Goal: Task Accomplishment & Management: Complete application form

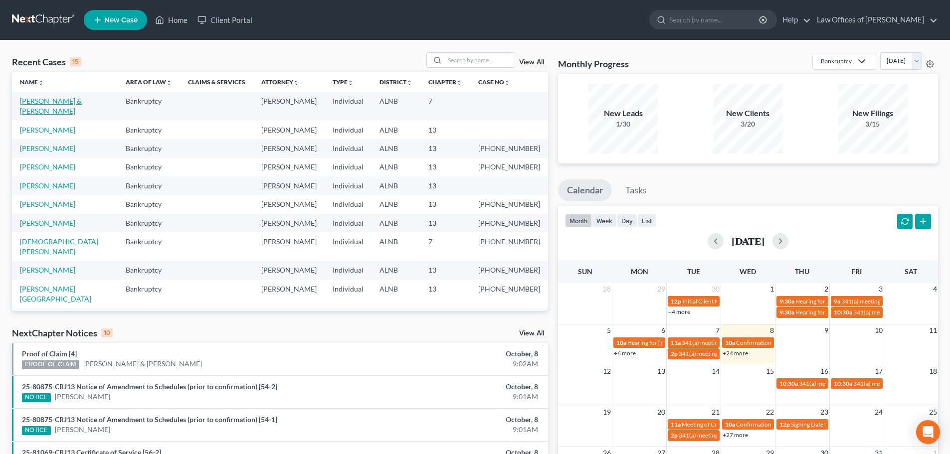
click at [43, 100] on link "[PERSON_NAME] & [PERSON_NAME]" at bounding box center [51, 106] width 62 height 18
select select "4"
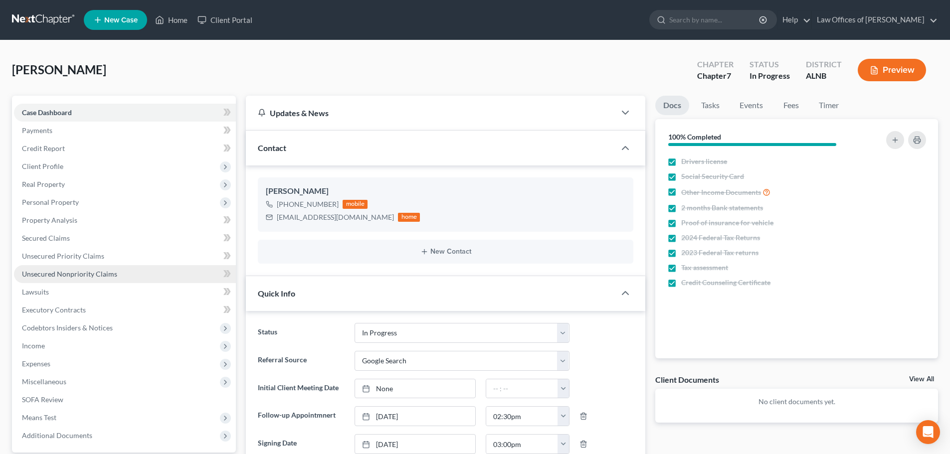
click at [82, 274] on span "Unsecured Nonpriority Claims" at bounding box center [69, 274] width 95 height 8
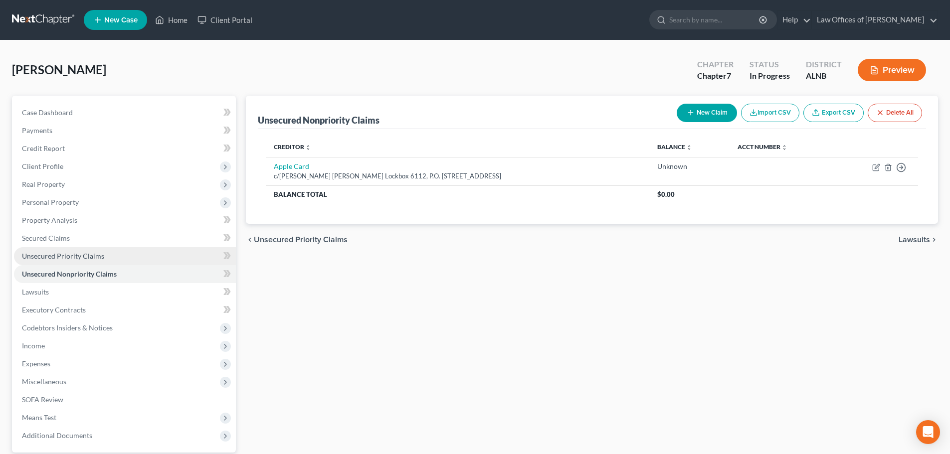
click at [75, 255] on span "Unsecured Priority Claims" at bounding box center [63, 256] width 82 height 8
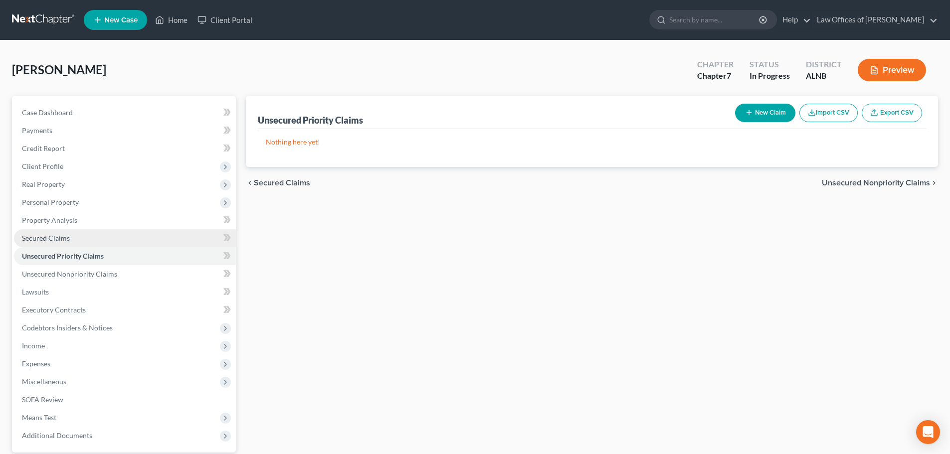
click at [43, 234] on span "Secured Claims" at bounding box center [46, 238] width 48 height 8
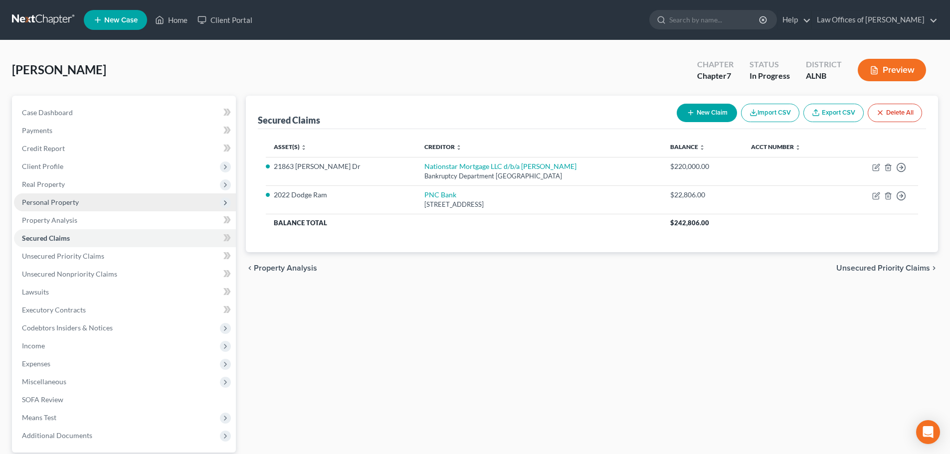
click at [62, 201] on span "Personal Property" at bounding box center [50, 202] width 57 height 8
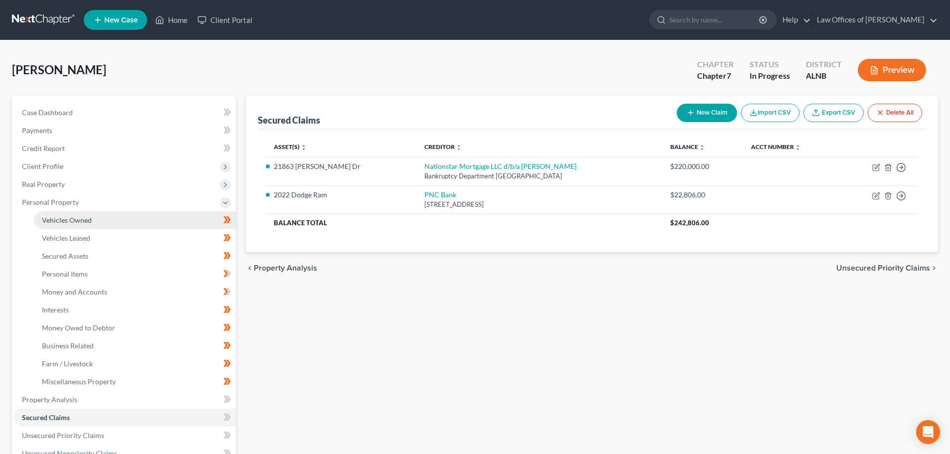
click at [65, 221] on span "Vehicles Owned" at bounding box center [67, 220] width 50 height 8
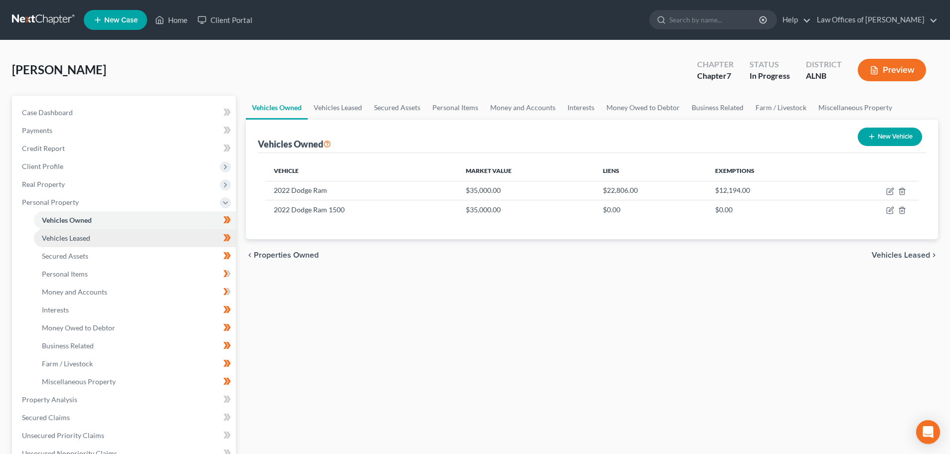
click at [71, 236] on span "Vehicles Leased" at bounding box center [66, 238] width 48 height 8
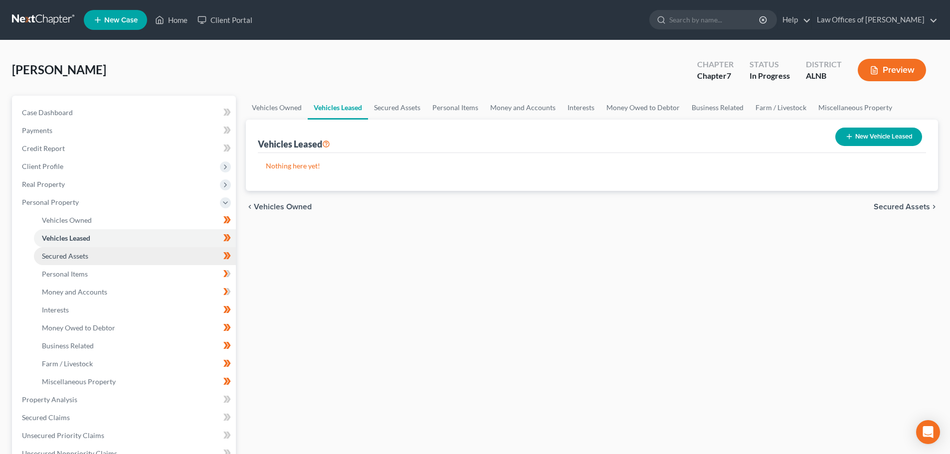
click at [72, 257] on span "Secured Assets" at bounding box center [65, 256] width 46 height 8
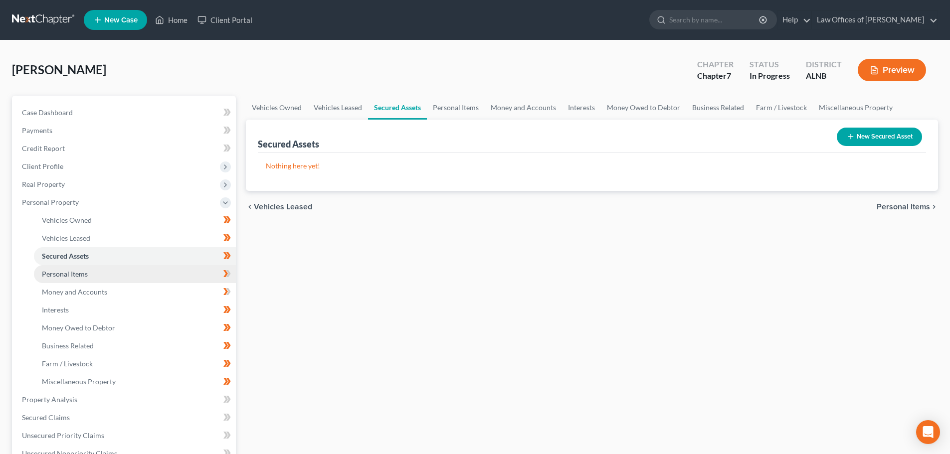
click at [71, 274] on span "Personal Items" at bounding box center [65, 274] width 46 height 8
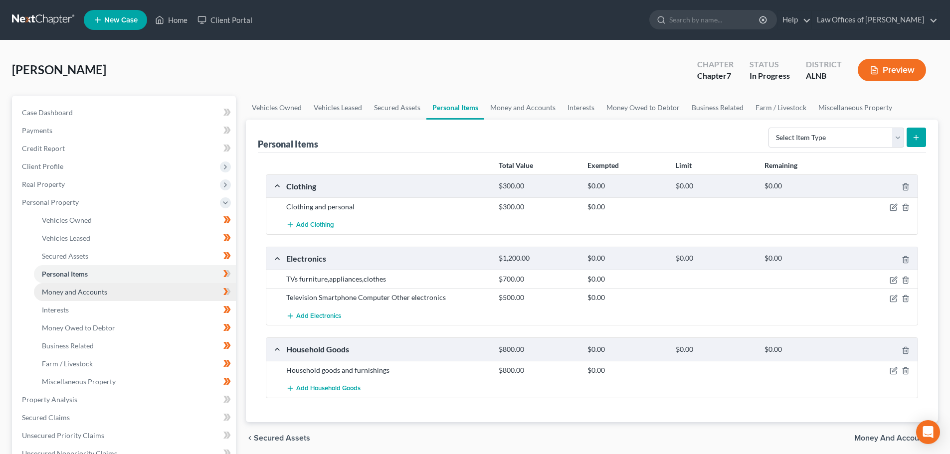
click at [74, 292] on span "Money and Accounts" at bounding box center [74, 292] width 65 height 8
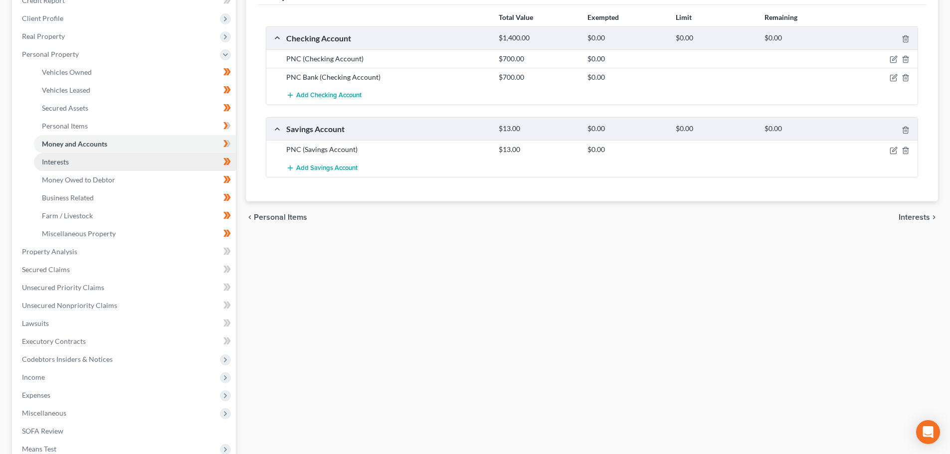
scroll to position [150, 0]
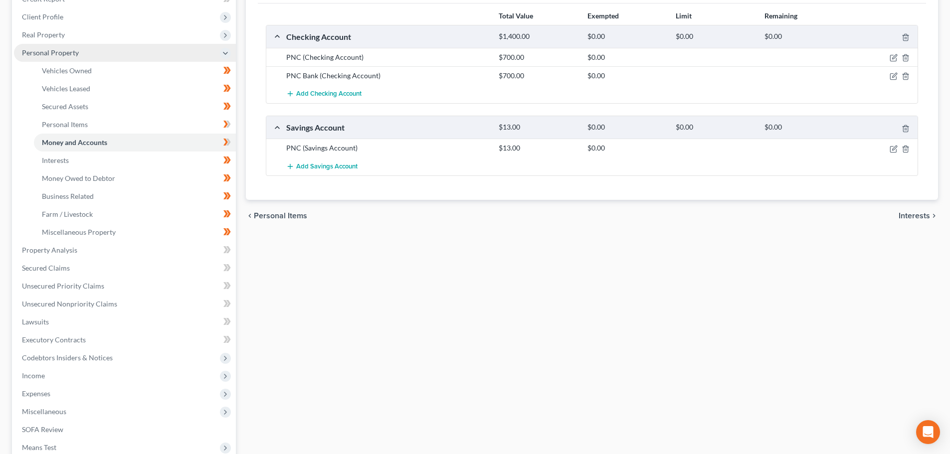
click at [223, 52] on icon at bounding box center [225, 53] width 8 height 8
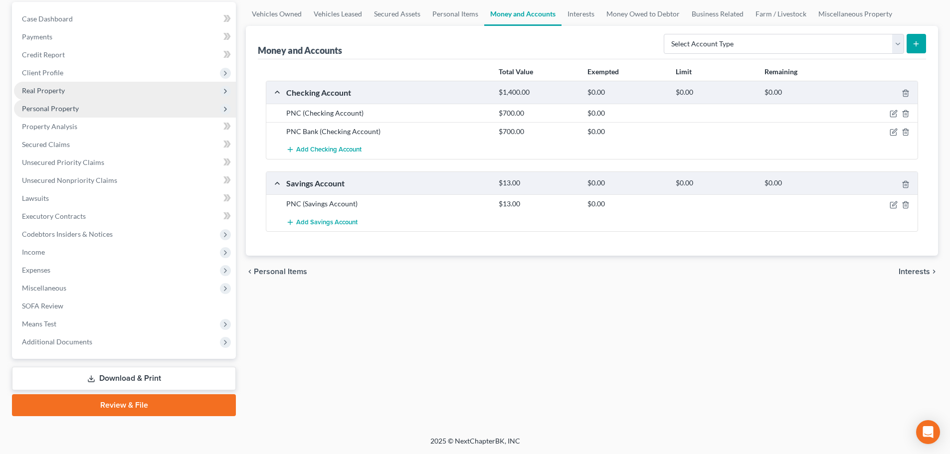
scroll to position [94, 0]
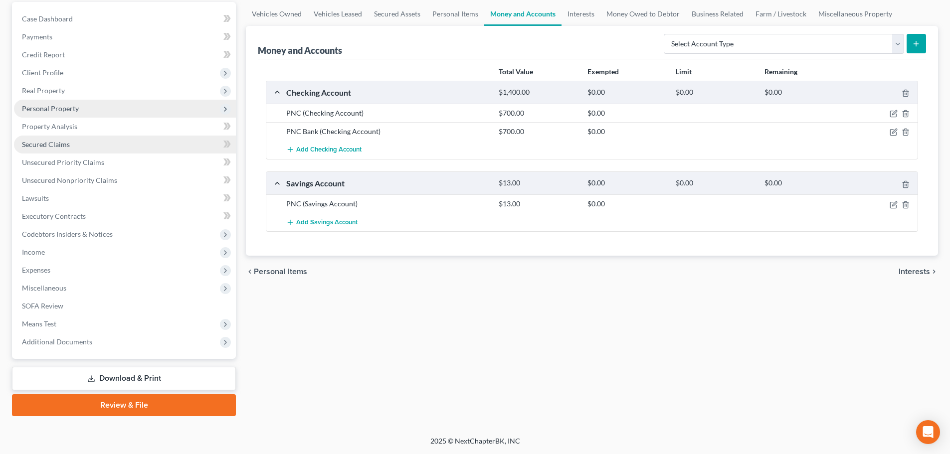
click at [57, 143] on span "Secured Claims" at bounding box center [46, 144] width 48 height 8
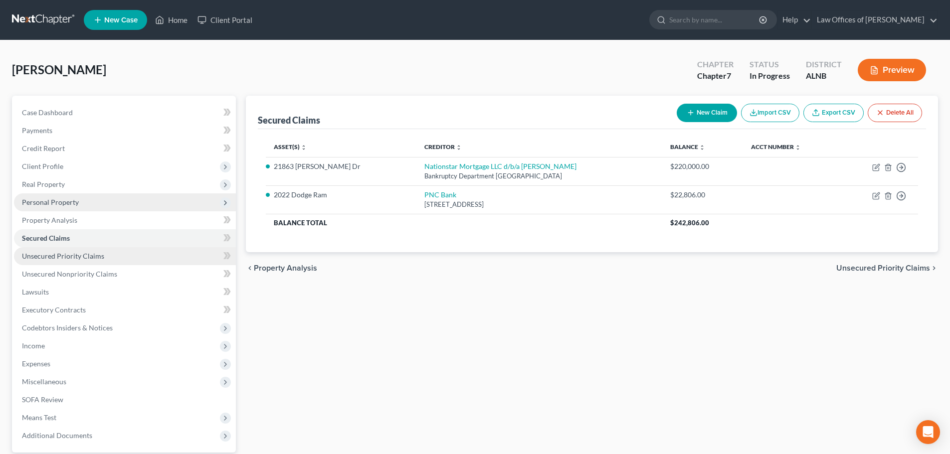
click at [37, 259] on span "Unsecured Priority Claims" at bounding box center [63, 256] width 82 height 8
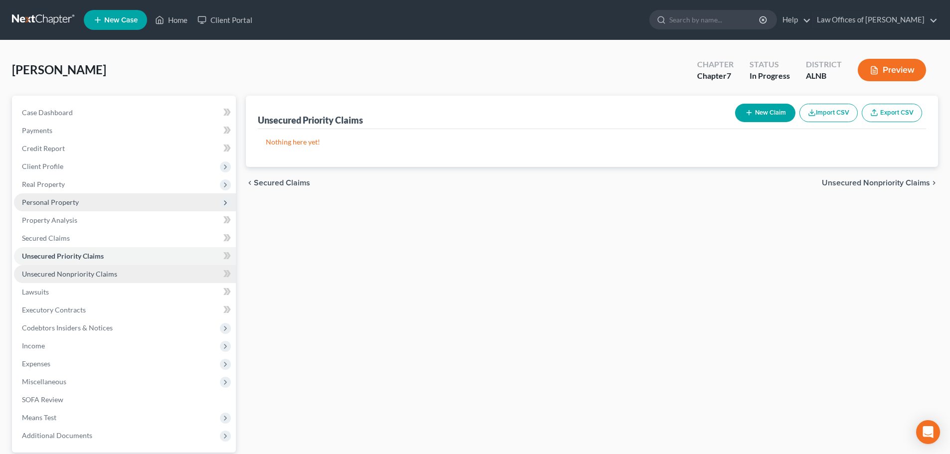
click at [88, 278] on span "Unsecured Nonpriority Claims" at bounding box center [69, 274] width 95 height 8
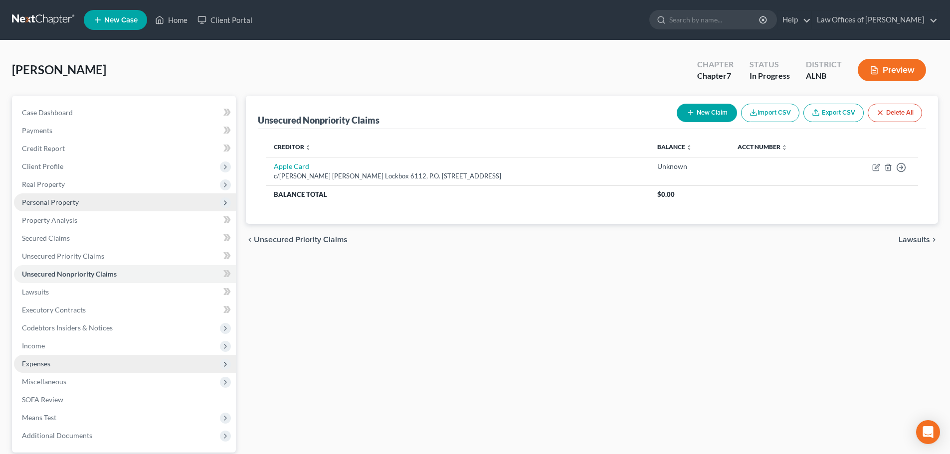
click at [96, 363] on span "Expenses" at bounding box center [125, 364] width 222 height 18
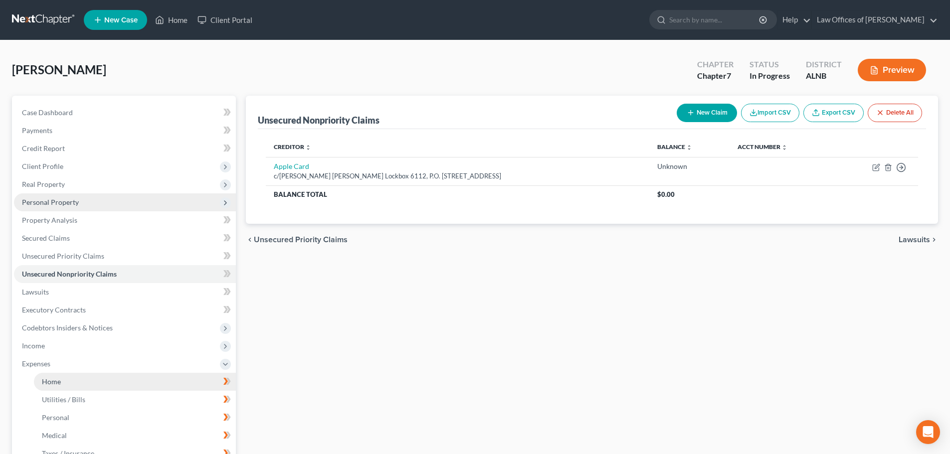
click at [94, 380] on link "Home" at bounding box center [135, 382] width 202 height 18
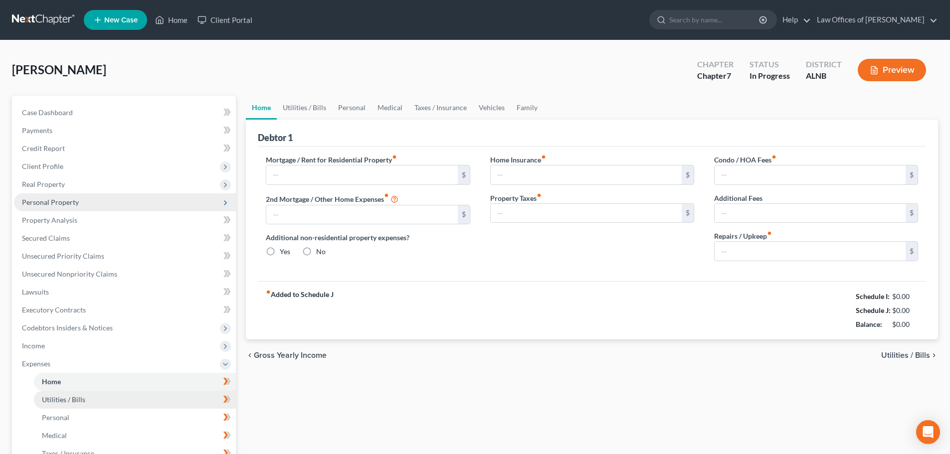
type input "1,418.18"
type input "0.00"
radio input "true"
type input "0.00"
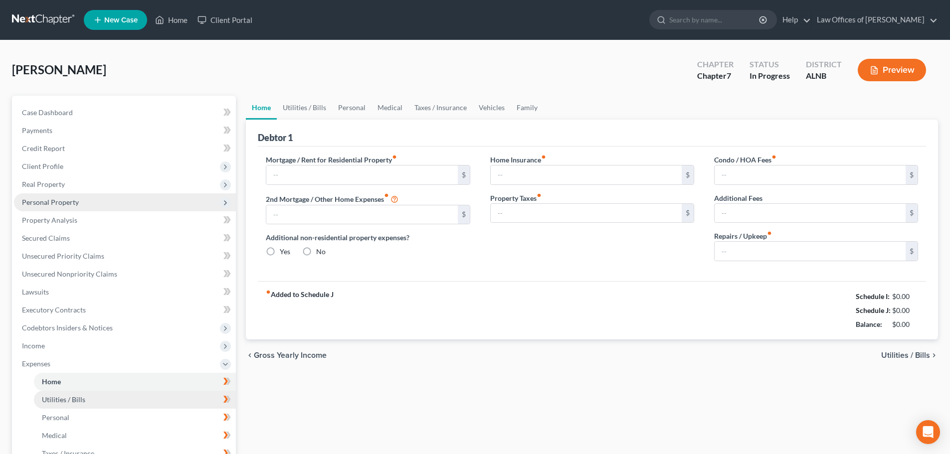
type input "0.00"
type input "500.00"
click at [96, 399] on link "Utilities / Bills" at bounding box center [135, 400] width 202 height 18
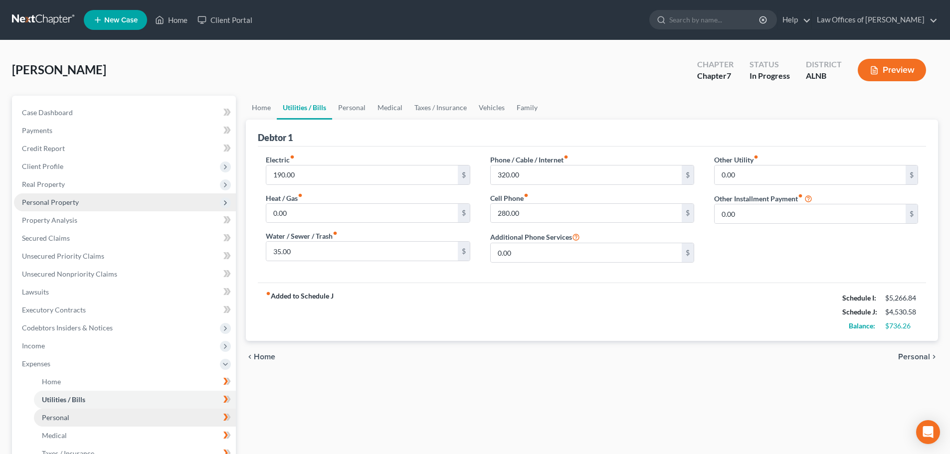
click at [98, 418] on link "Personal" at bounding box center [135, 418] width 202 height 18
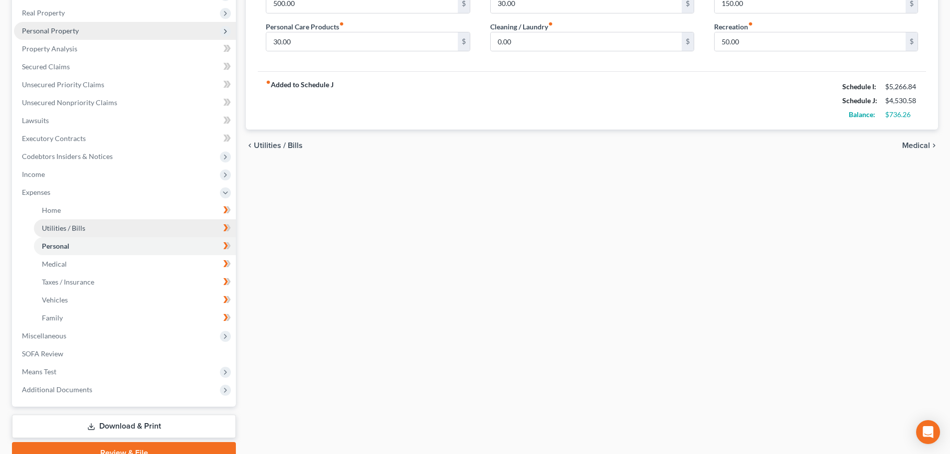
scroll to position [200, 0]
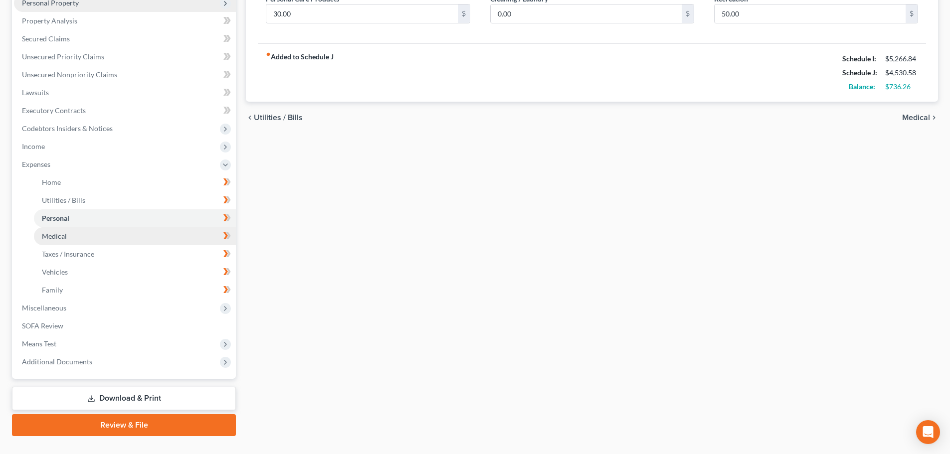
click at [95, 240] on link "Medical" at bounding box center [135, 236] width 202 height 18
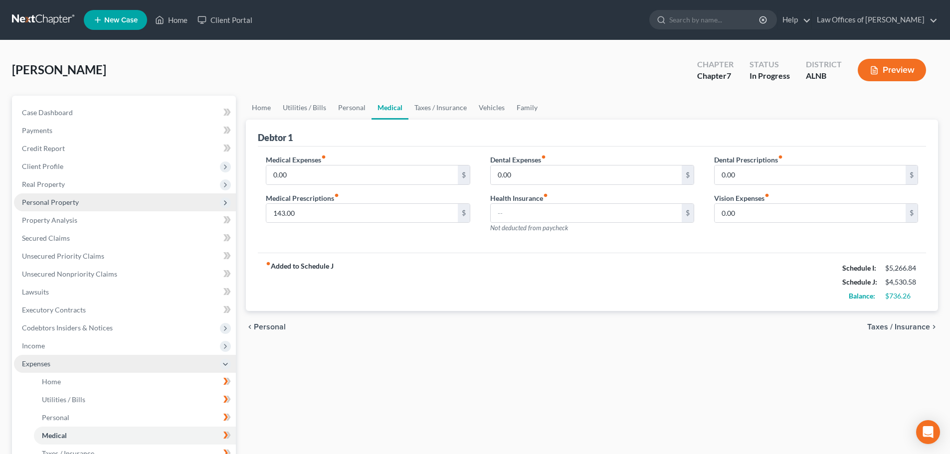
click at [217, 363] on span "Expenses" at bounding box center [125, 364] width 222 height 18
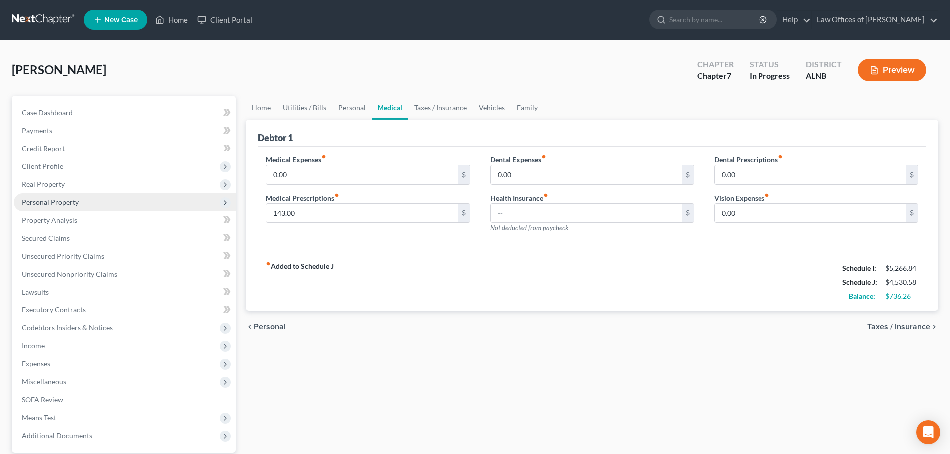
click at [131, 207] on span "Personal Property" at bounding box center [125, 203] width 222 height 18
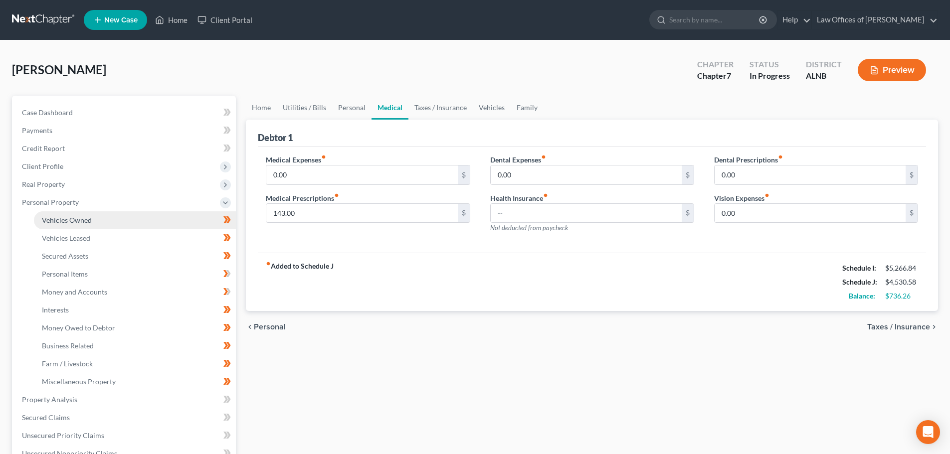
click at [127, 223] on link "Vehicles Owned" at bounding box center [135, 220] width 202 height 18
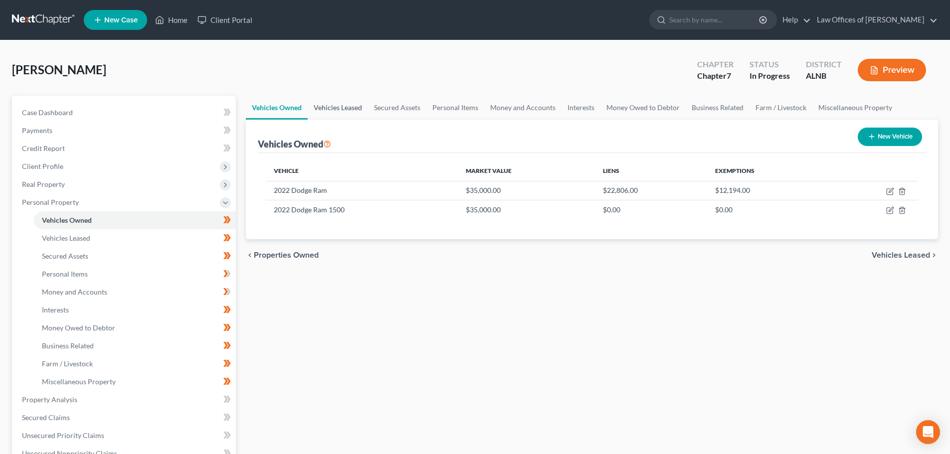
click at [337, 108] on link "Vehicles Leased" at bounding box center [338, 108] width 60 height 24
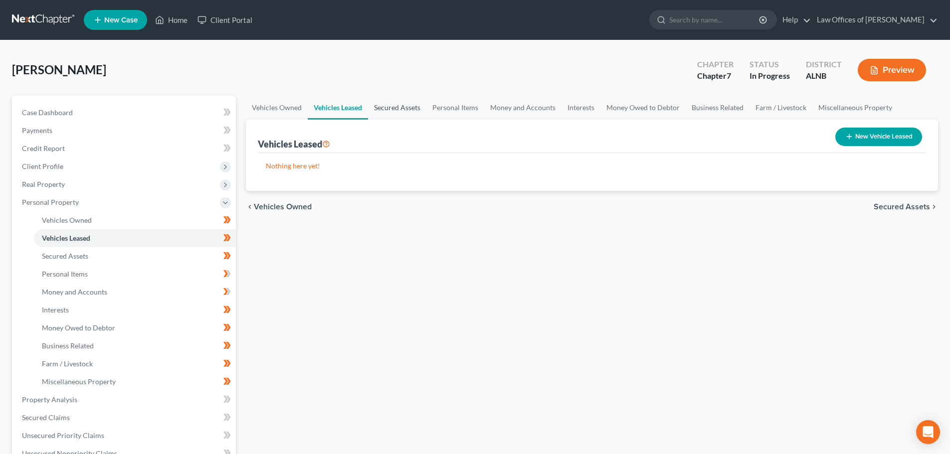
click at [411, 110] on link "Secured Assets" at bounding box center [397, 108] width 58 height 24
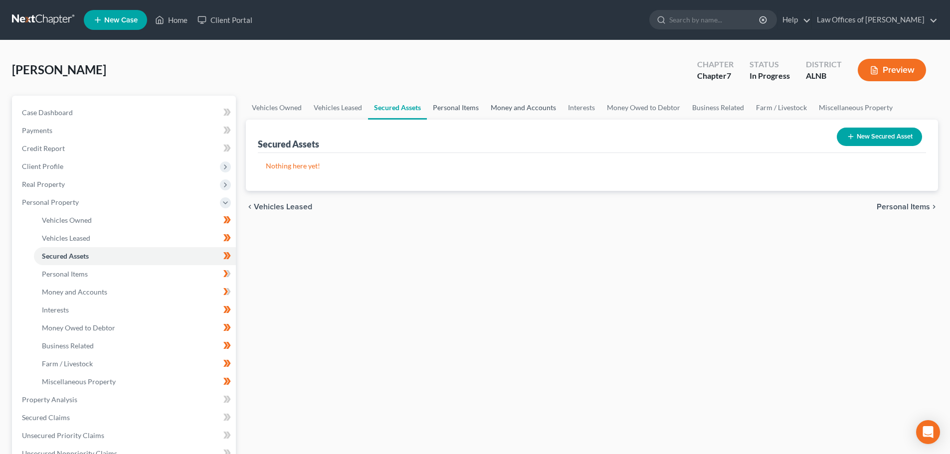
drag, startPoint x: 453, startPoint y: 108, endPoint x: 514, endPoint y: 107, distance: 60.4
click at [454, 107] on link "Personal Items" at bounding box center [456, 108] width 58 height 24
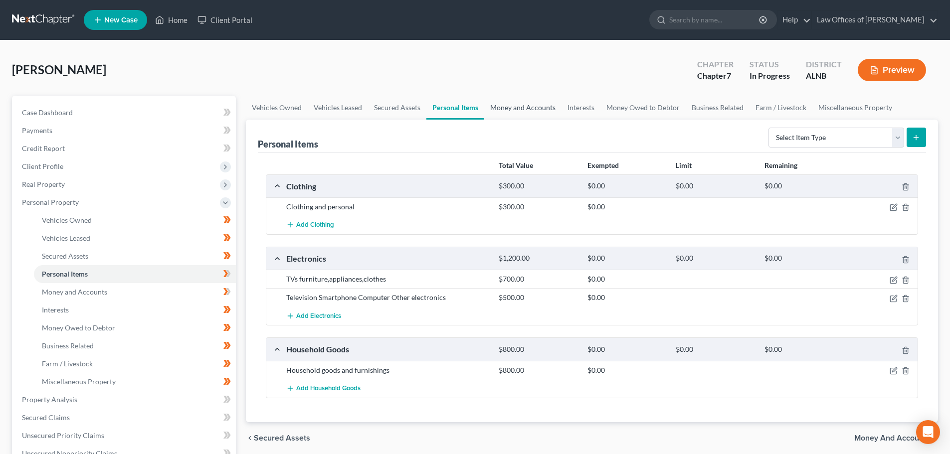
click at [513, 104] on link "Money and Accounts" at bounding box center [522, 108] width 77 height 24
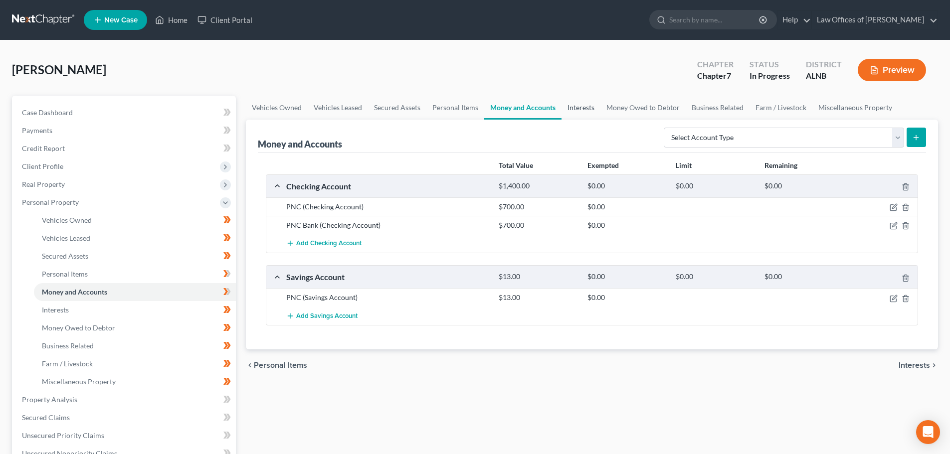
click at [585, 107] on link "Interests" at bounding box center [581, 108] width 39 height 24
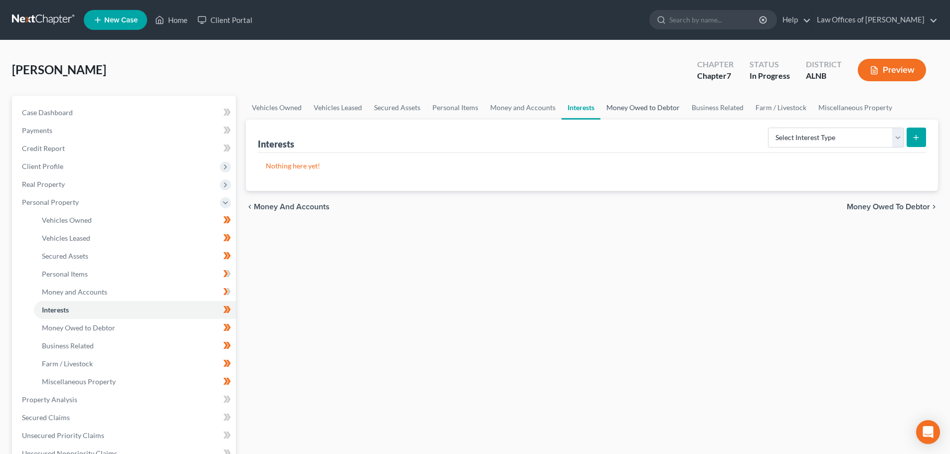
click at [641, 108] on link "Money Owed to Debtor" at bounding box center [643, 108] width 85 height 24
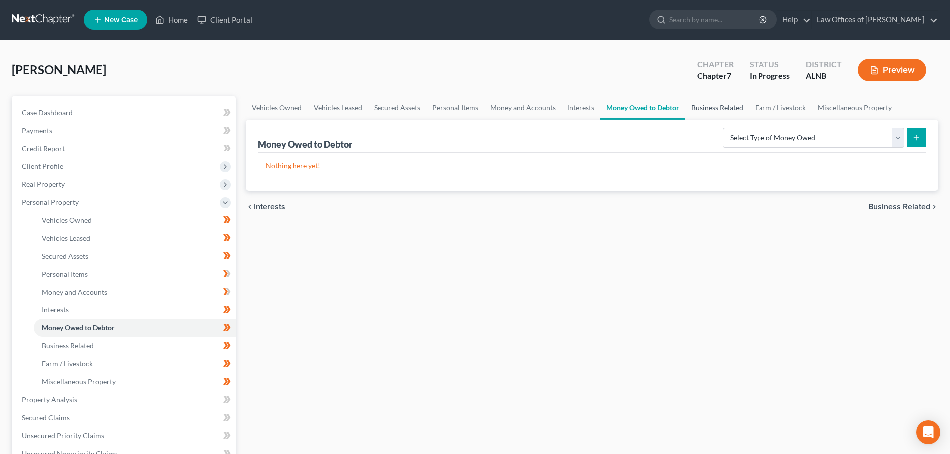
click at [717, 108] on link "Business Related" at bounding box center [717, 108] width 64 height 24
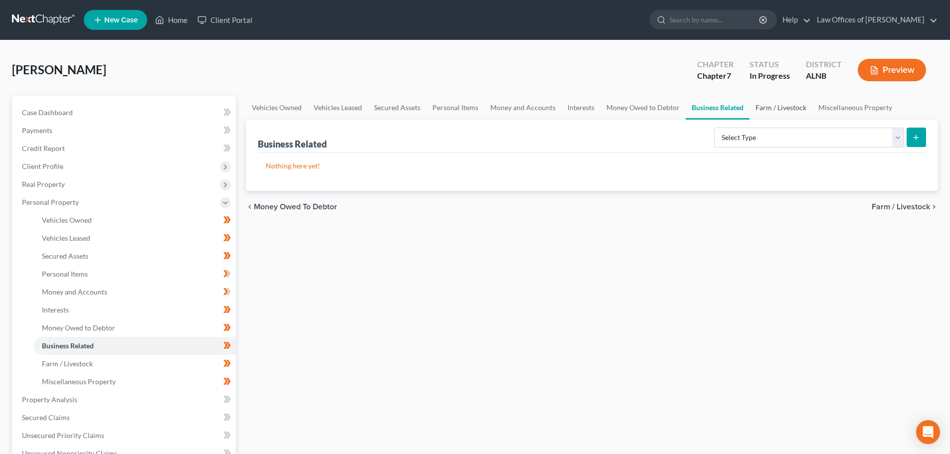
click at [793, 106] on link "Farm / Livestock" at bounding box center [781, 108] width 63 height 24
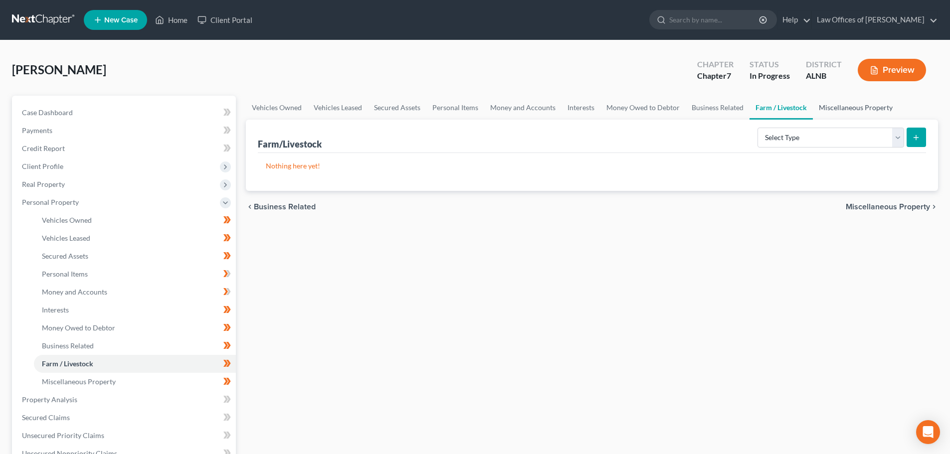
click at [857, 105] on link "Miscellaneous Property" at bounding box center [856, 108] width 86 height 24
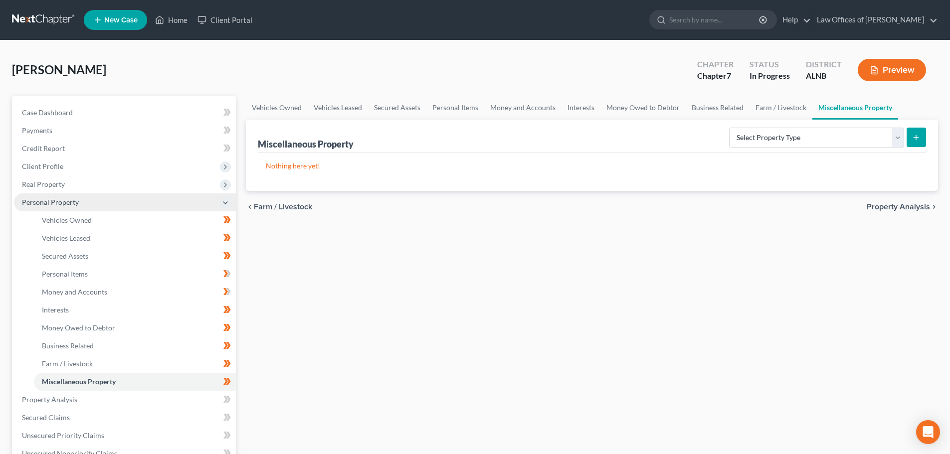
click at [223, 201] on icon at bounding box center [225, 203] width 8 height 8
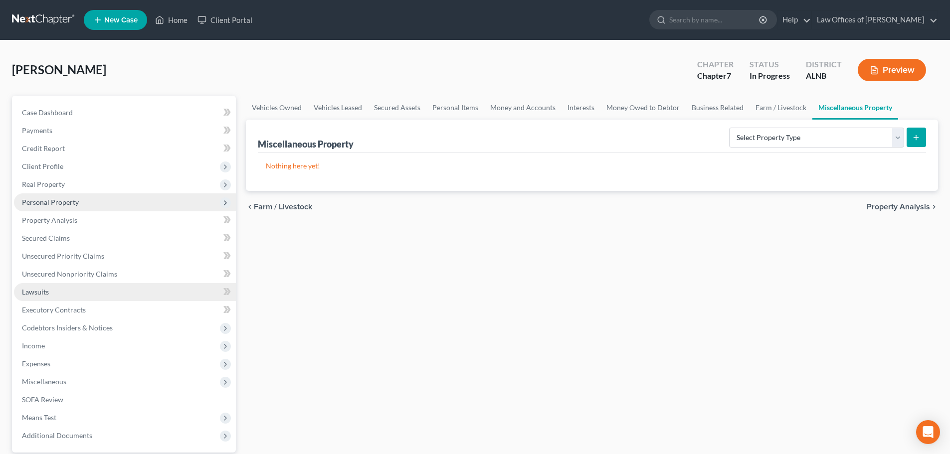
click at [110, 289] on link "Lawsuits" at bounding box center [125, 292] width 222 height 18
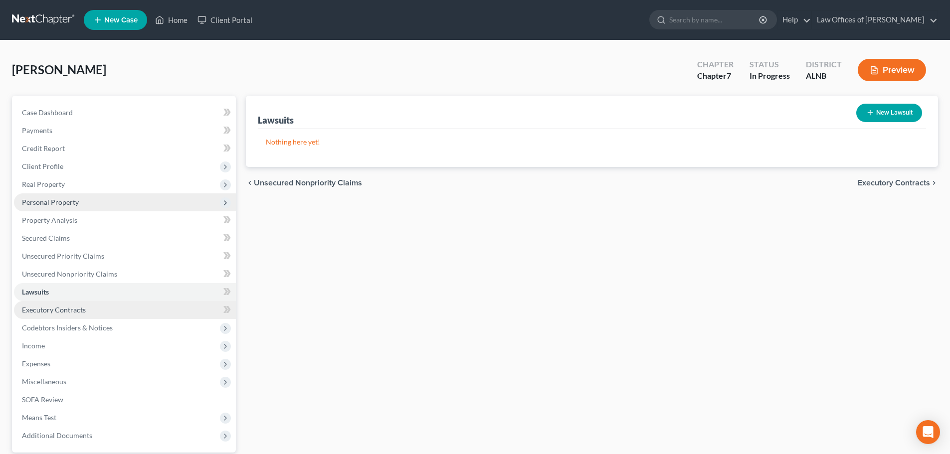
click at [114, 310] on link "Executory Contracts" at bounding box center [125, 310] width 222 height 18
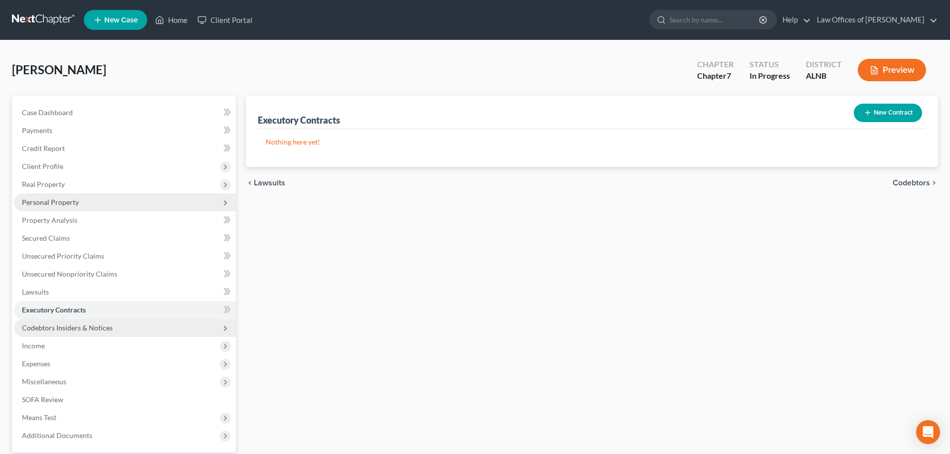
click at [126, 328] on span "Codebtors Insiders & Notices" at bounding box center [125, 328] width 222 height 18
click at [226, 324] on icon at bounding box center [225, 328] width 11 height 11
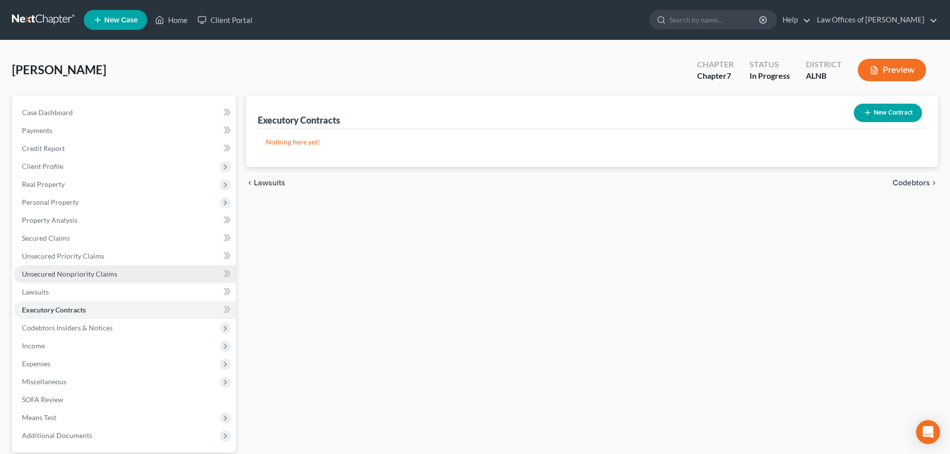
click at [143, 271] on link "Unsecured Nonpriority Claims" at bounding box center [125, 274] width 222 height 18
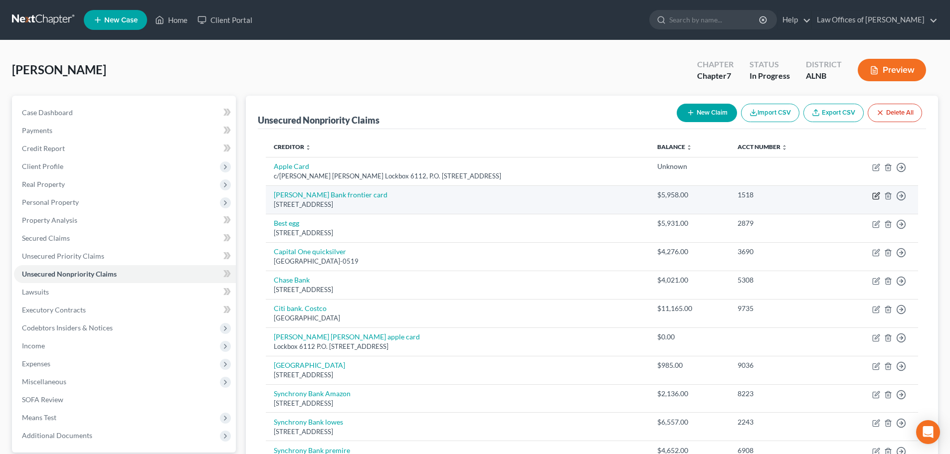
click at [873, 197] on icon "button" at bounding box center [876, 197] width 6 height 6
select select "7"
select select "2"
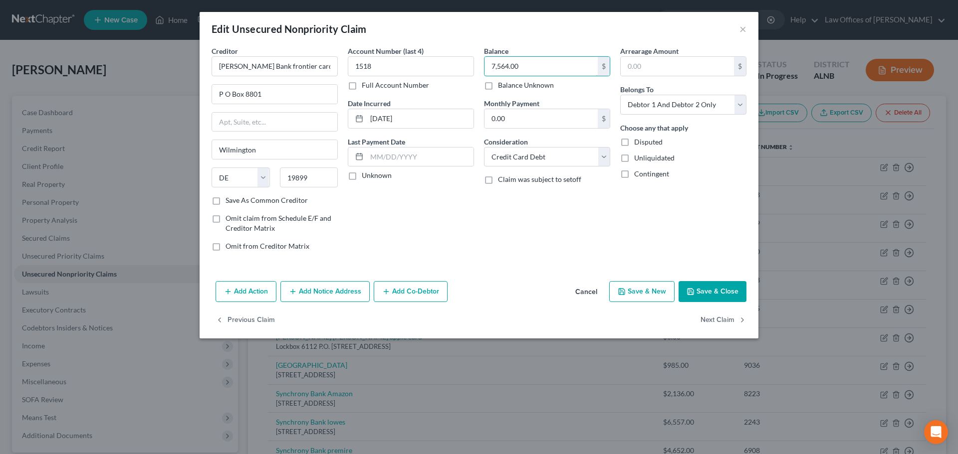
type input "7,564.00"
click at [720, 290] on button "Save & Close" at bounding box center [712, 291] width 68 height 21
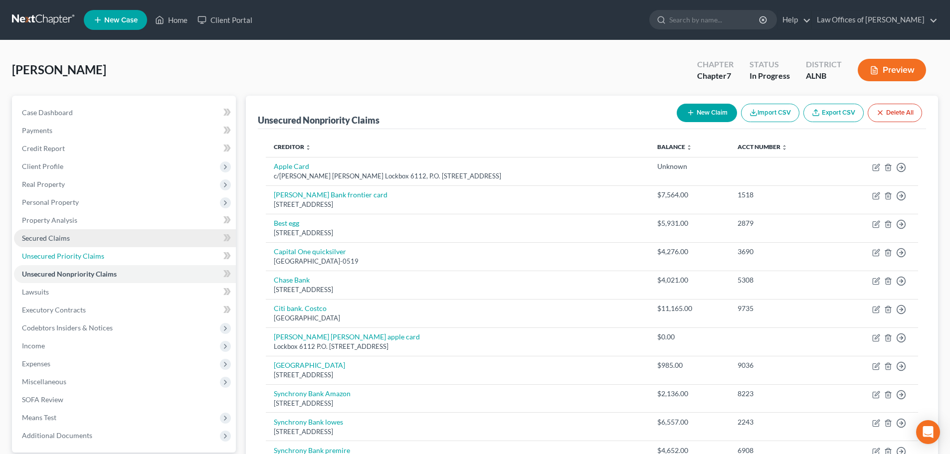
click at [89, 252] on span "Unsecured Priority Claims" at bounding box center [63, 256] width 82 height 8
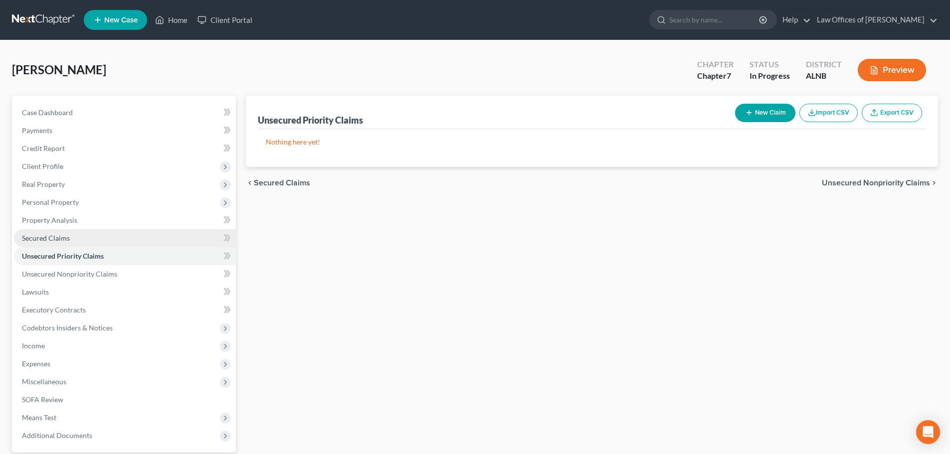
click at [60, 238] on span "Secured Claims" at bounding box center [46, 238] width 48 height 8
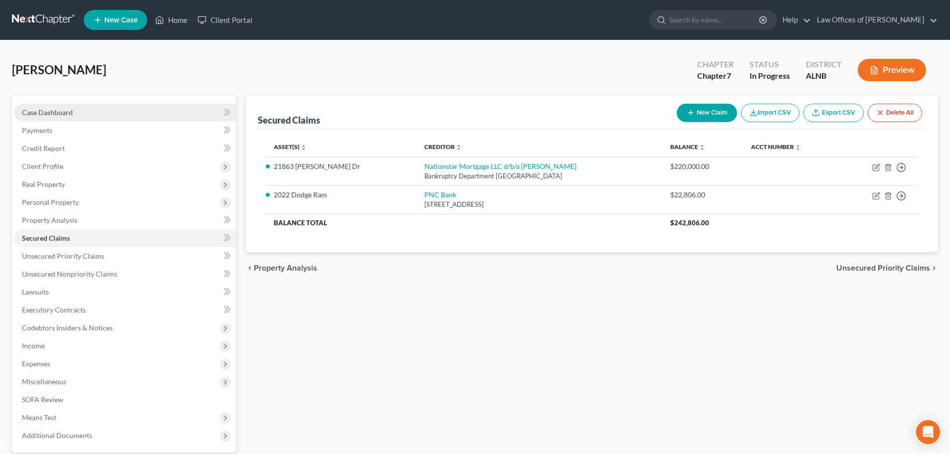
click at [52, 113] on span "Case Dashboard" at bounding box center [47, 112] width 51 height 8
select select "4"
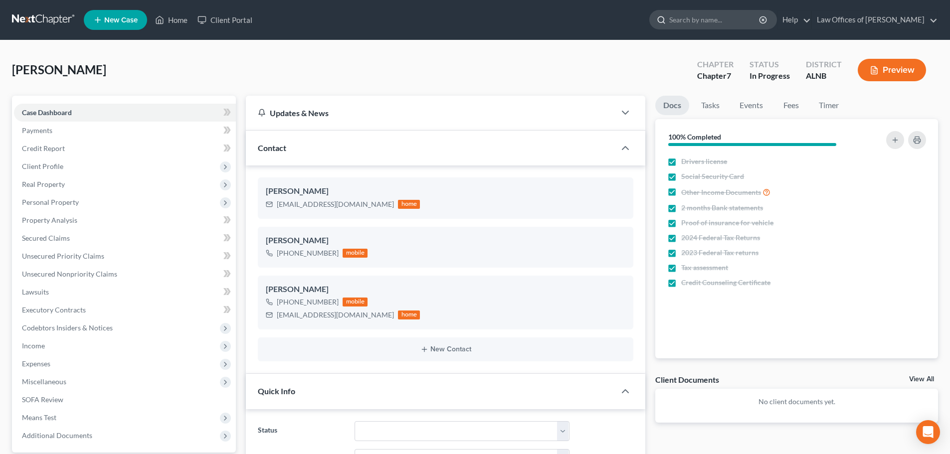
click at [720, 20] on input "search" at bounding box center [714, 19] width 91 height 18
type input "Dobbins"
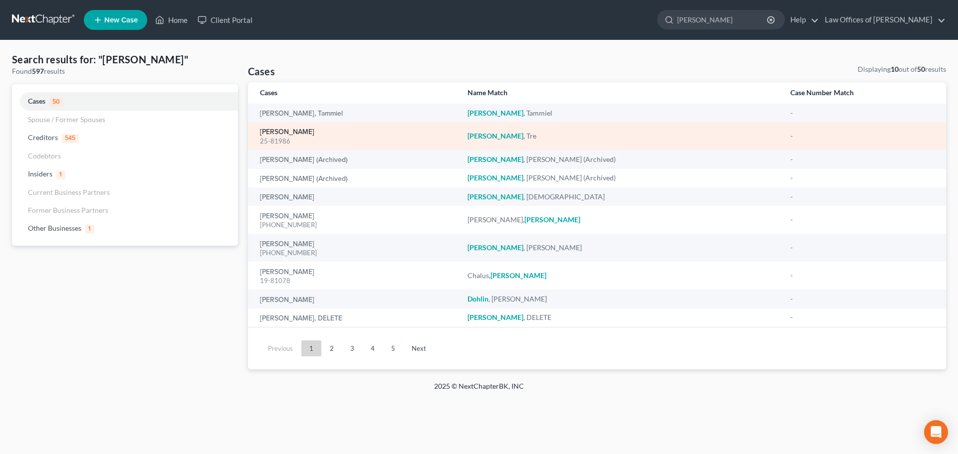
click at [279, 131] on link "Dobbins, Tre" at bounding box center [287, 132] width 54 height 7
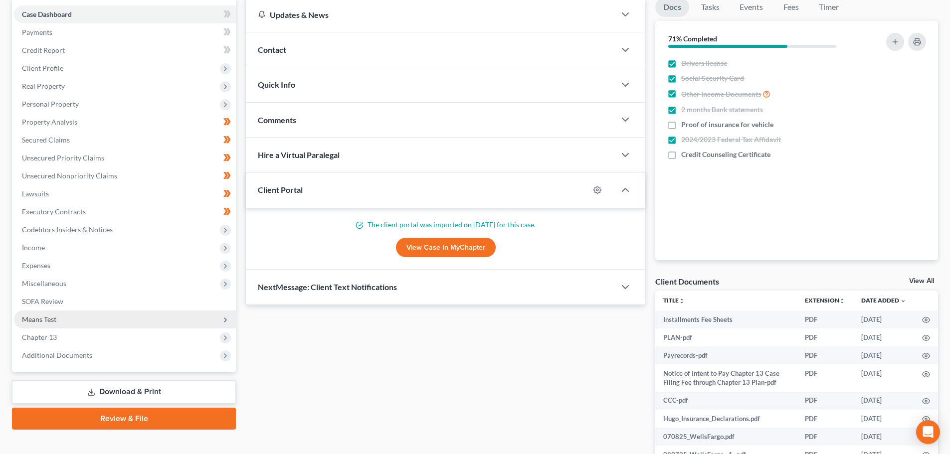
scroll to position [100, 0]
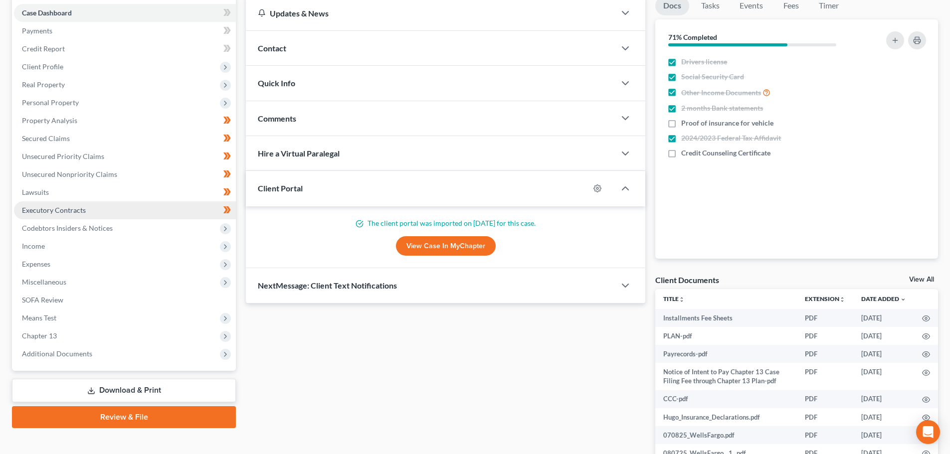
click at [73, 211] on span "Executory Contracts" at bounding box center [54, 210] width 64 height 8
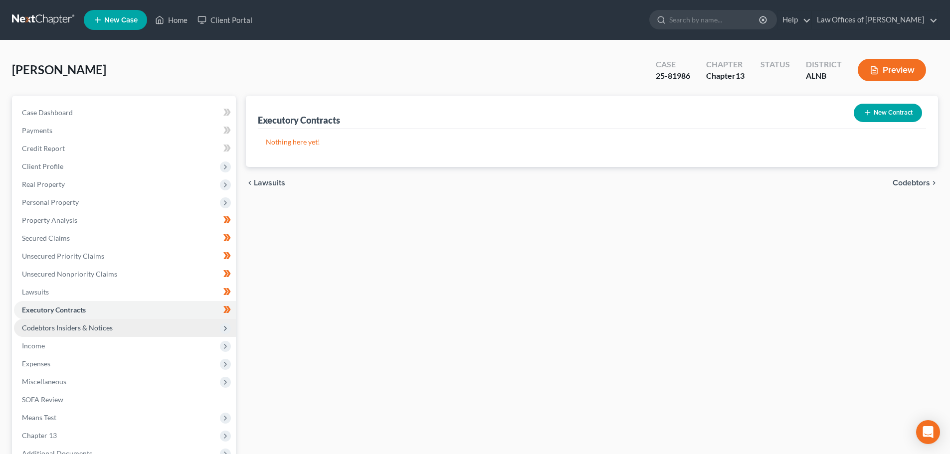
click at [68, 328] on span "Codebtors Insiders & Notices" at bounding box center [67, 328] width 91 height 8
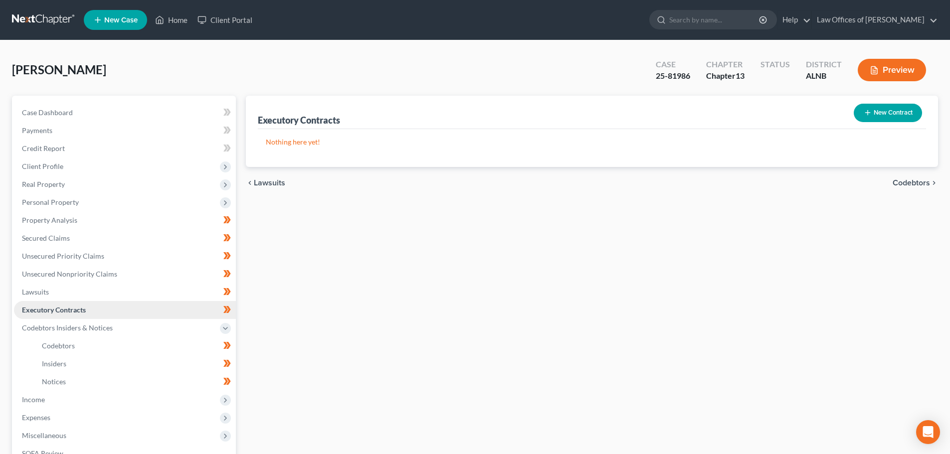
click at [80, 309] on span "Executory Contracts" at bounding box center [54, 310] width 64 height 8
click at [65, 309] on span "Executory Contracts" at bounding box center [54, 310] width 64 height 8
click at [226, 330] on icon at bounding box center [225, 329] width 8 height 8
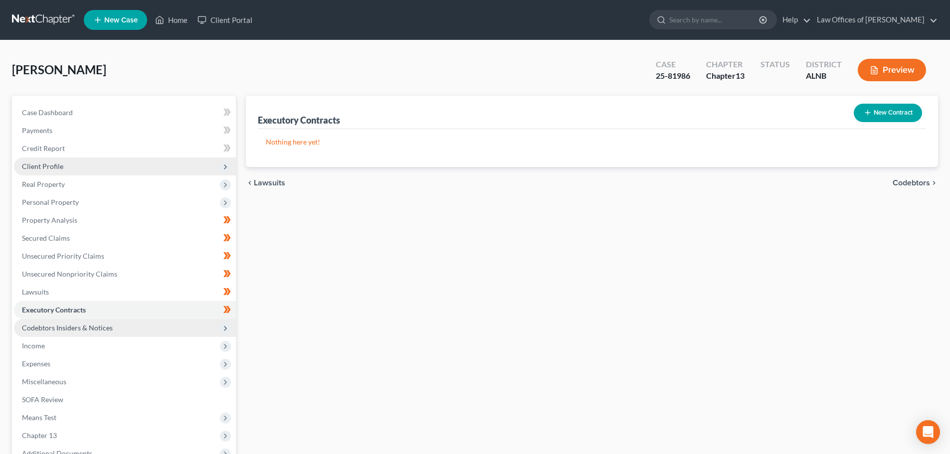
click at [71, 166] on span "Client Profile" at bounding box center [125, 167] width 222 height 18
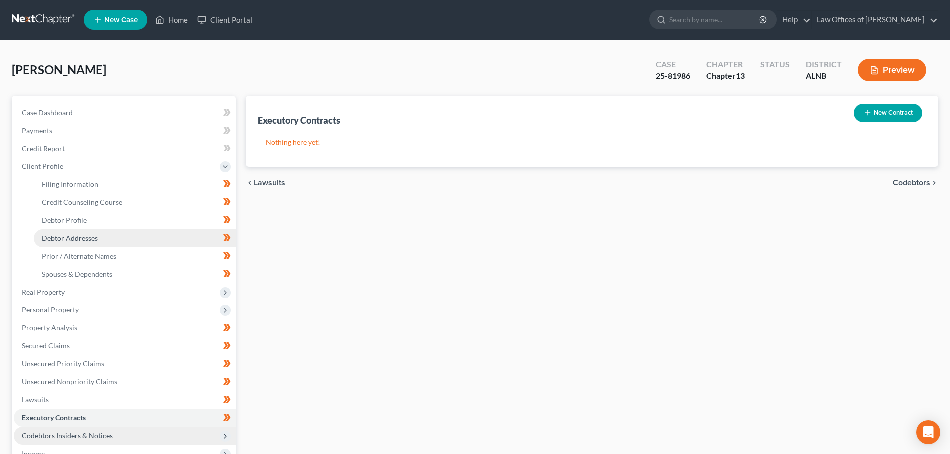
click at [91, 237] on span "Debtor Addresses" at bounding box center [70, 238] width 56 height 8
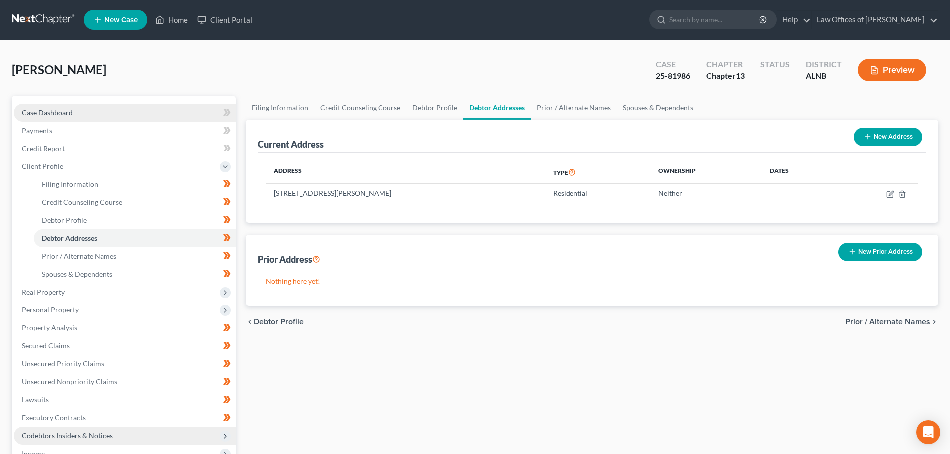
click at [47, 114] on span "Case Dashboard" at bounding box center [47, 112] width 51 height 8
